Goal: Check status: Check status

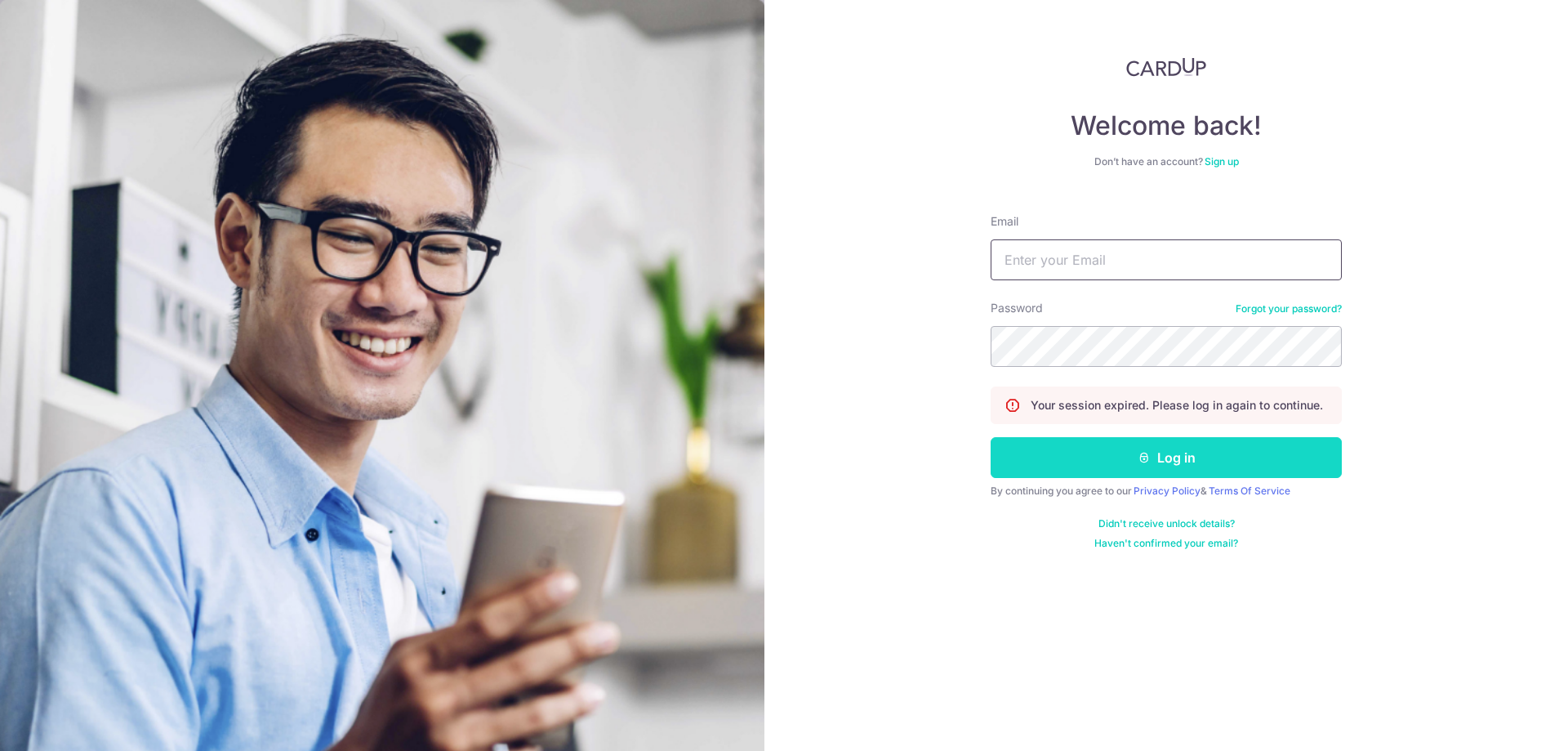
type input "[EMAIL_ADDRESS][DOMAIN_NAME]"
click at [1144, 471] on button "Log in" at bounding box center [1166, 458] width 351 height 40
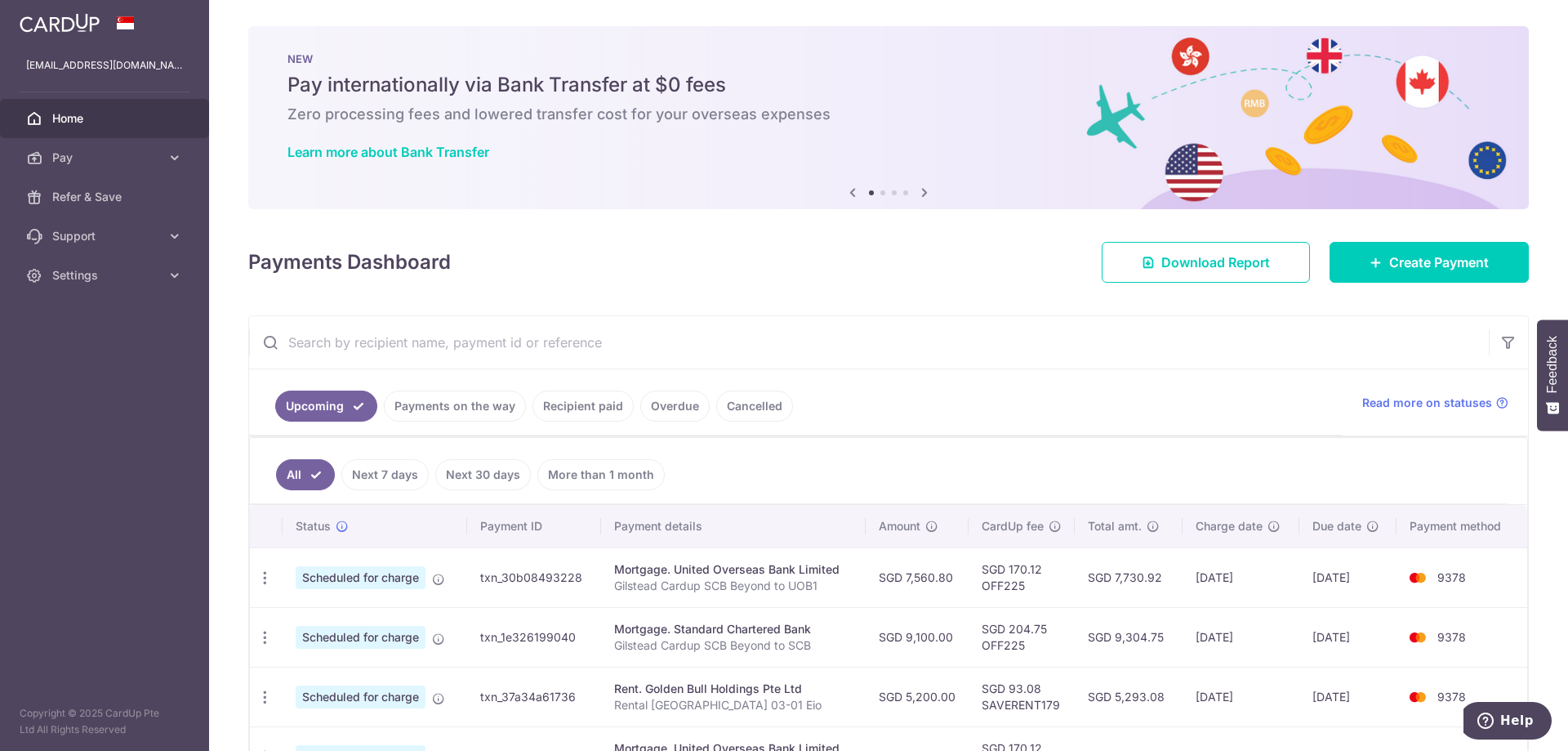
click at [471, 407] on link "Payments on the way" at bounding box center [455, 405] width 142 height 31
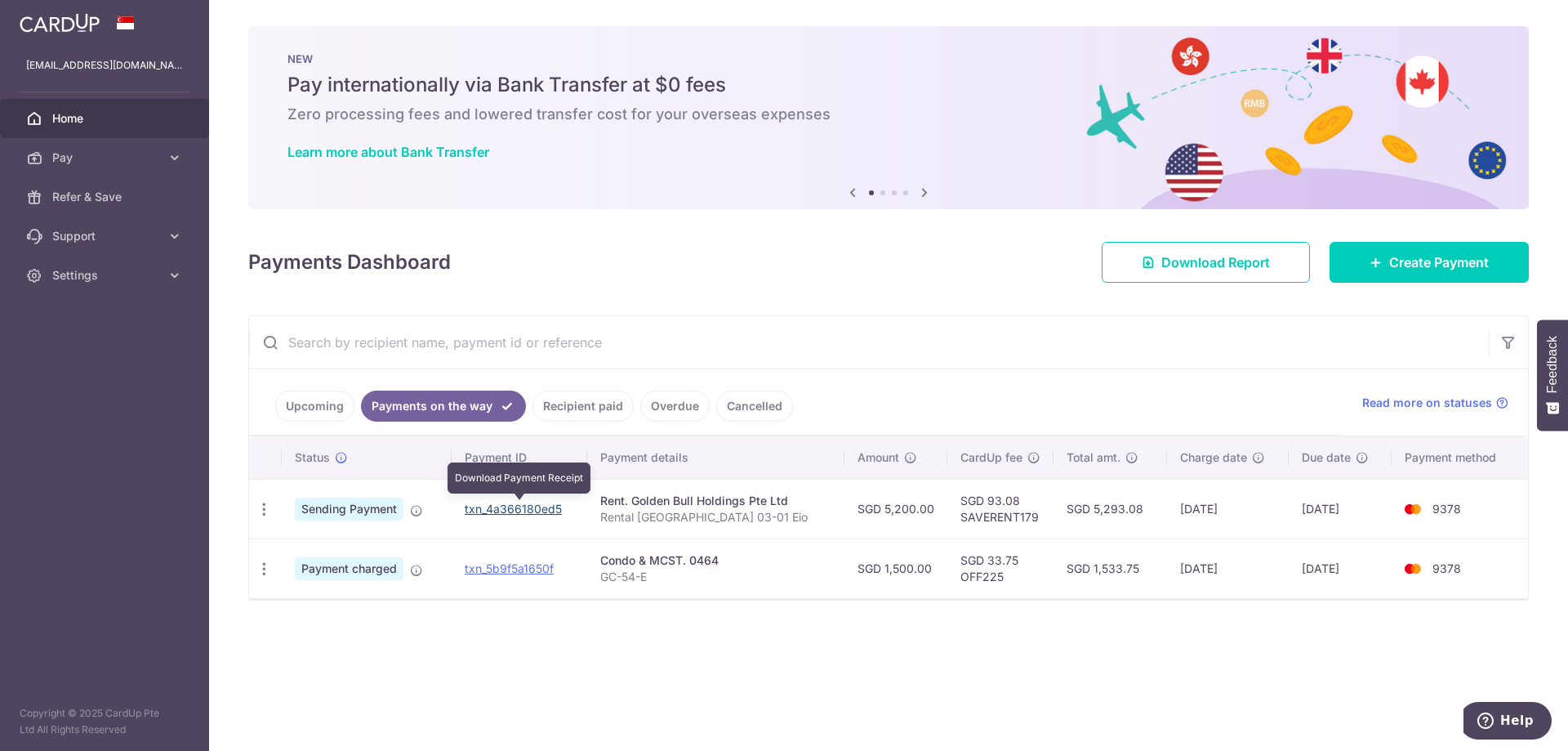
click at [559, 504] on link "txn_4a366180ed5" at bounding box center [512, 508] width 97 height 13
drag, startPoint x: 556, startPoint y: 514, endPoint x: 875, endPoint y: 57, distance: 557.3
click at [559, 514] on link "txn_4a366180ed5" at bounding box center [512, 508] width 97 height 13
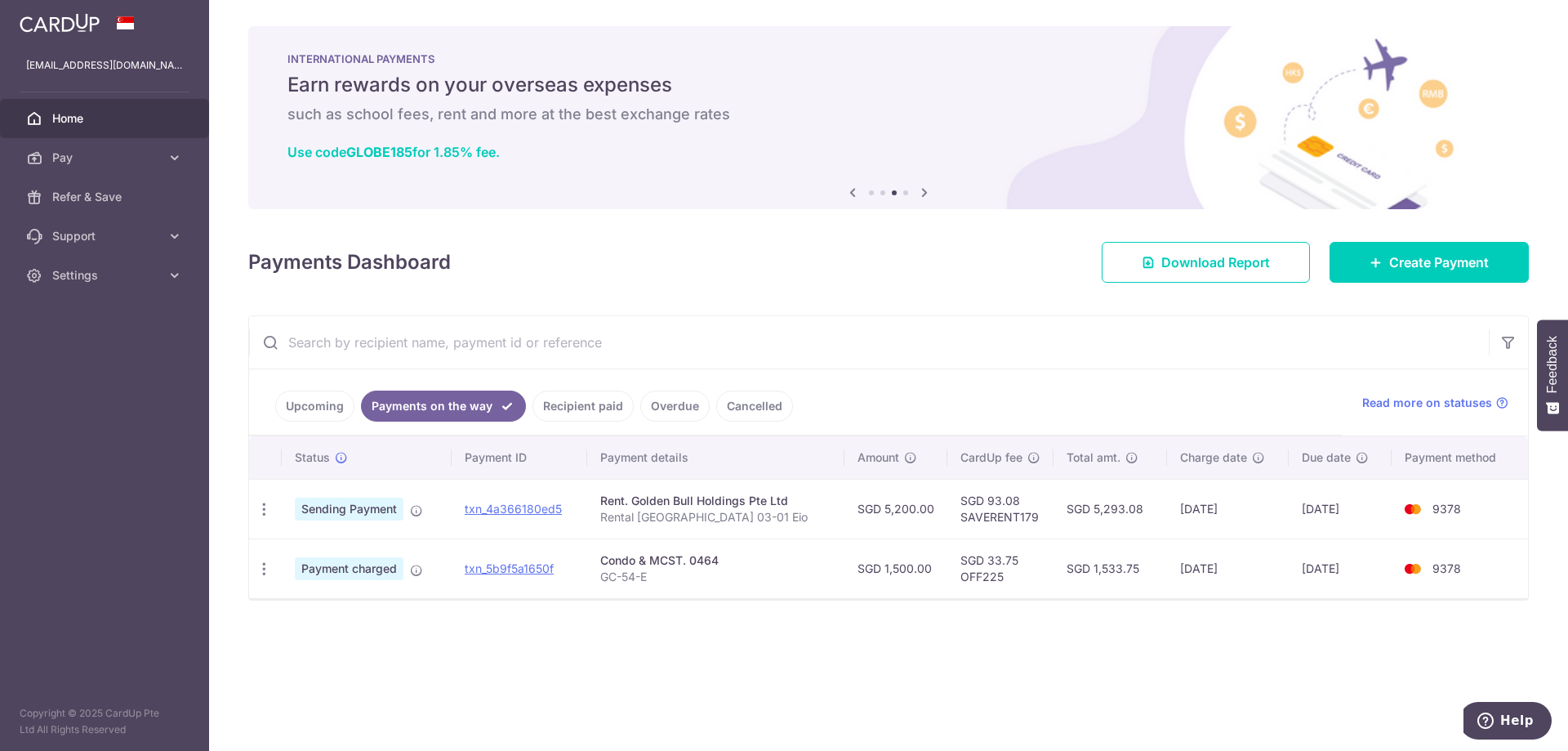
click at [76, 28] on img at bounding box center [59, 23] width 80 height 19
